Goal: Task Accomplishment & Management: Complete application form

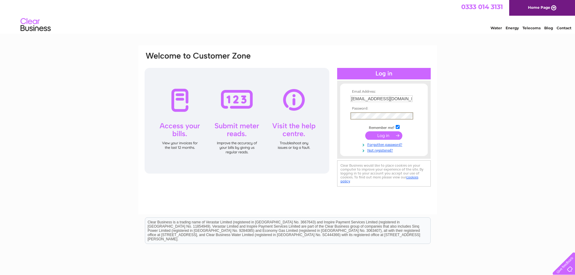
click at [343, 114] on form "Email Address: [EMAIL_ADDRESS][DOMAIN_NAME] Password:" at bounding box center [384, 121] width 88 height 63
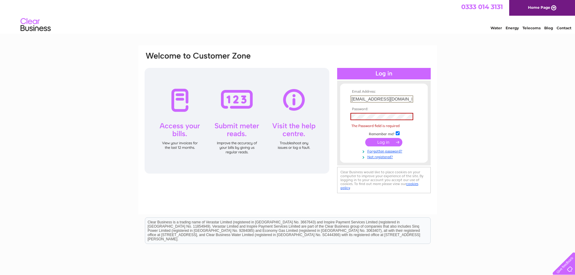
drag, startPoint x: 357, startPoint y: 97, endPoint x: 344, endPoint y: 99, distance: 14.1
click at [344, 99] on form "Email Address: [EMAIL_ADDRESS][DOMAIN_NAME] Password: The Password field is req…" at bounding box center [384, 125] width 88 height 70
type input "[EMAIL_ADDRESS][DOMAIN_NAME]"
drag, startPoint x: 474, startPoint y: 171, endPoint x: 462, endPoint y: 170, distance: 12.1
click at [462, 170] on div "Email Address: [EMAIL_ADDRESS][DOMAIN_NAME] Password:" at bounding box center [287, 181] width 575 height 272
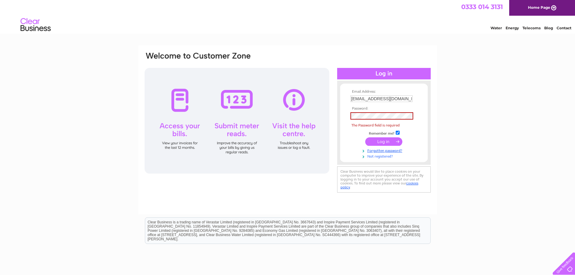
click at [391, 158] on link "Not registered?" at bounding box center [385, 156] width 69 height 6
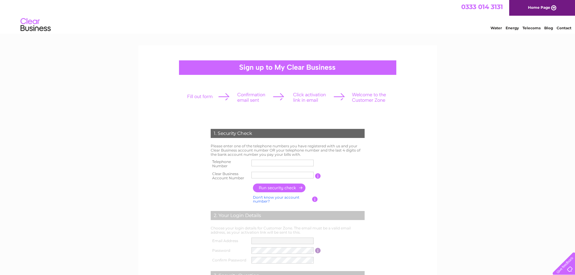
click at [263, 164] on input "text" at bounding box center [282, 163] width 62 height 7
drag, startPoint x: 515, startPoint y: 80, endPoint x: 348, endPoint y: 54, distance: 169.0
click at [515, 80] on div "1. Security Check Please enter one of the telephone numbers you have registered…" at bounding box center [287, 248] width 575 height 407
drag, startPoint x: 449, startPoint y: 139, endPoint x: 322, endPoint y: 146, distance: 127.0
click at [450, 139] on div "1. Security Check Please enter one of the telephone numbers you have registered…" at bounding box center [287, 248] width 575 height 407
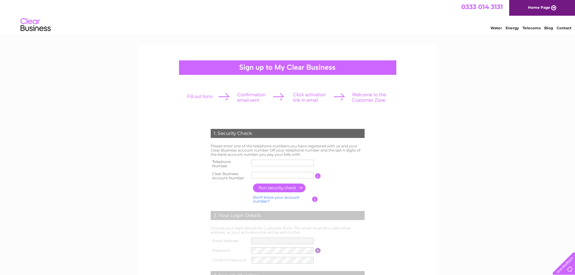
drag, startPoint x: 269, startPoint y: 159, endPoint x: 284, endPoint y: 157, distance: 15.2
click at [269, 159] on td at bounding box center [282, 164] width 65 height 12
click at [421, 126] on form "1. Security Check Please enter one of the telephone numbers you have registered…" at bounding box center [287, 230] width 287 height 226
